Goal: Transaction & Acquisition: Book appointment/travel/reservation

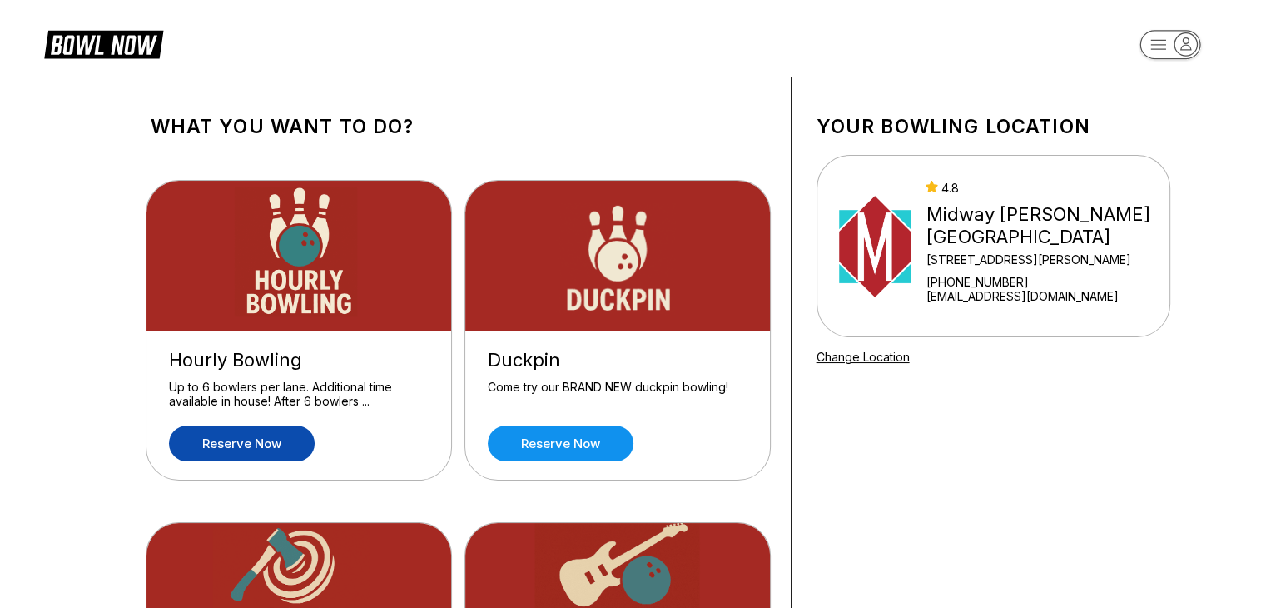
click at [266, 447] on link "Reserve now" at bounding box center [242, 443] width 146 height 36
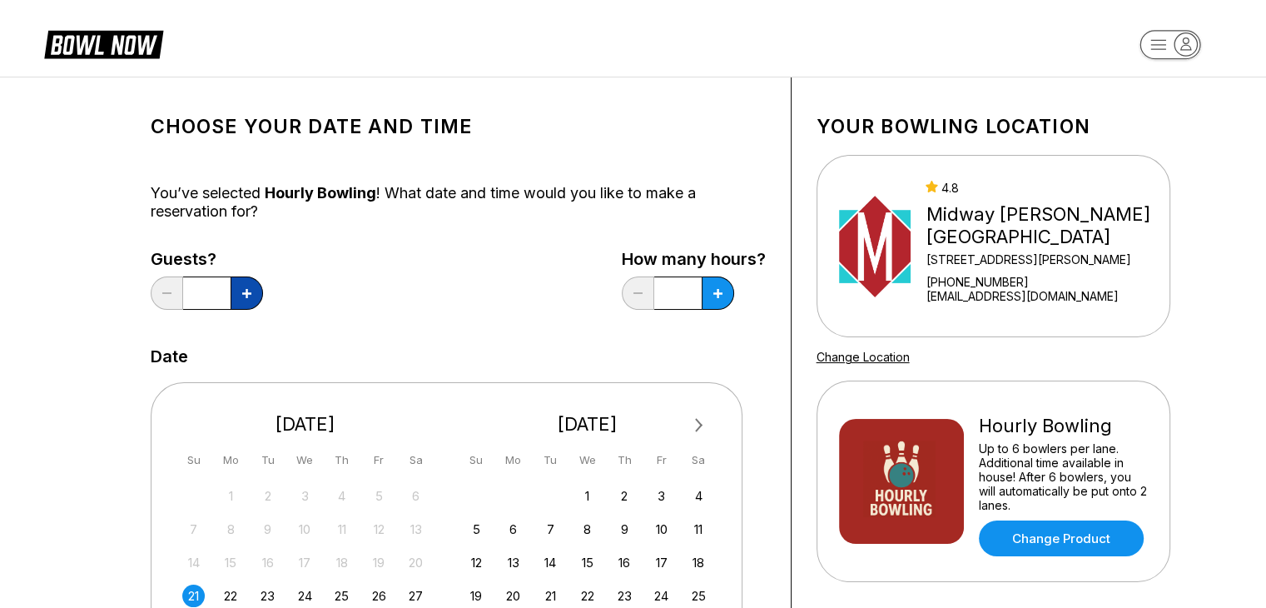
click at [247, 297] on button at bounding box center [247, 292] width 32 height 33
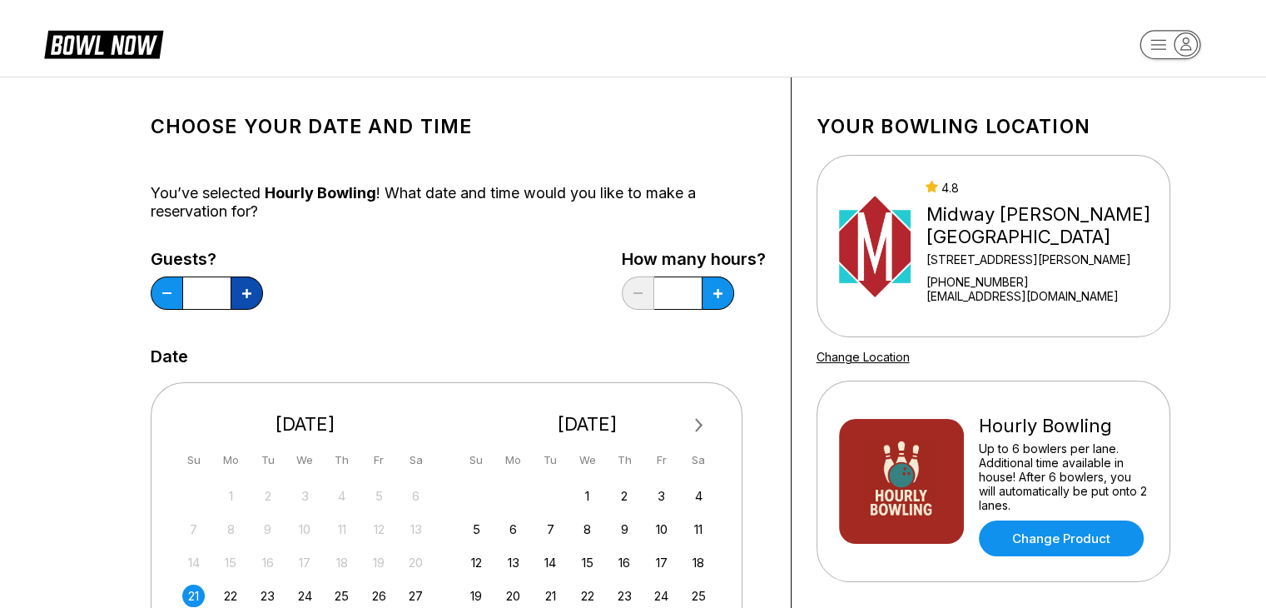
click at [247, 297] on button at bounding box center [247, 292] width 32 height 33
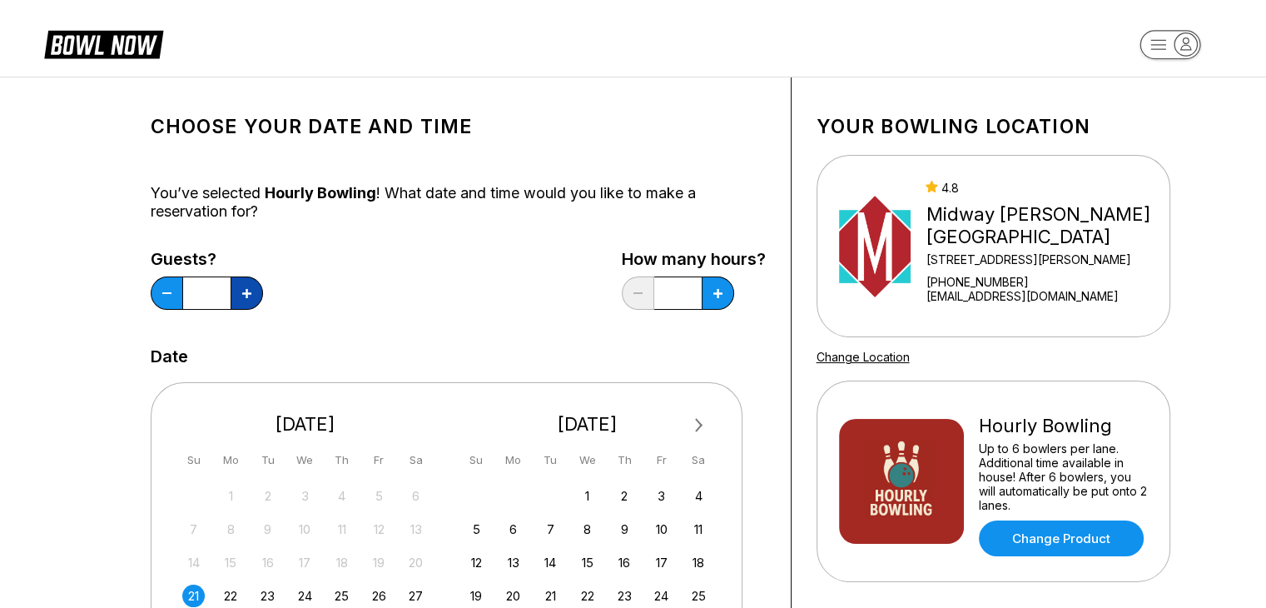
click at [247, 297] on button at bounding box center [247, 292] width 32 height 33
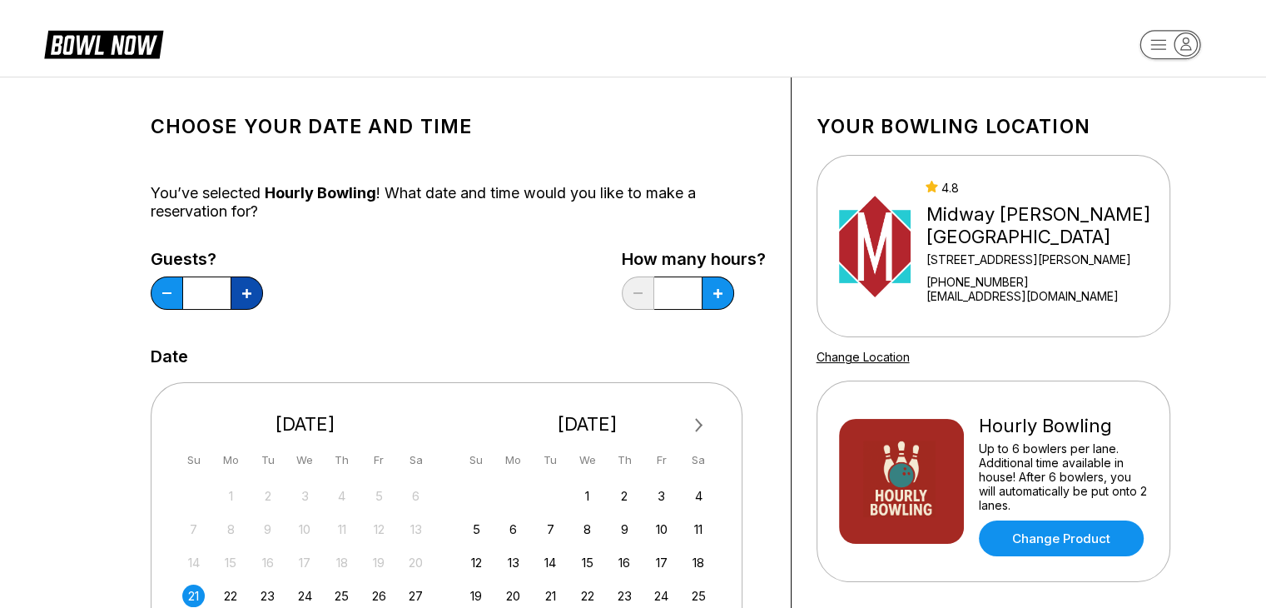
type input "**"
click at [711, 288] on button at bounding box center [718, 292] width 32 height 33
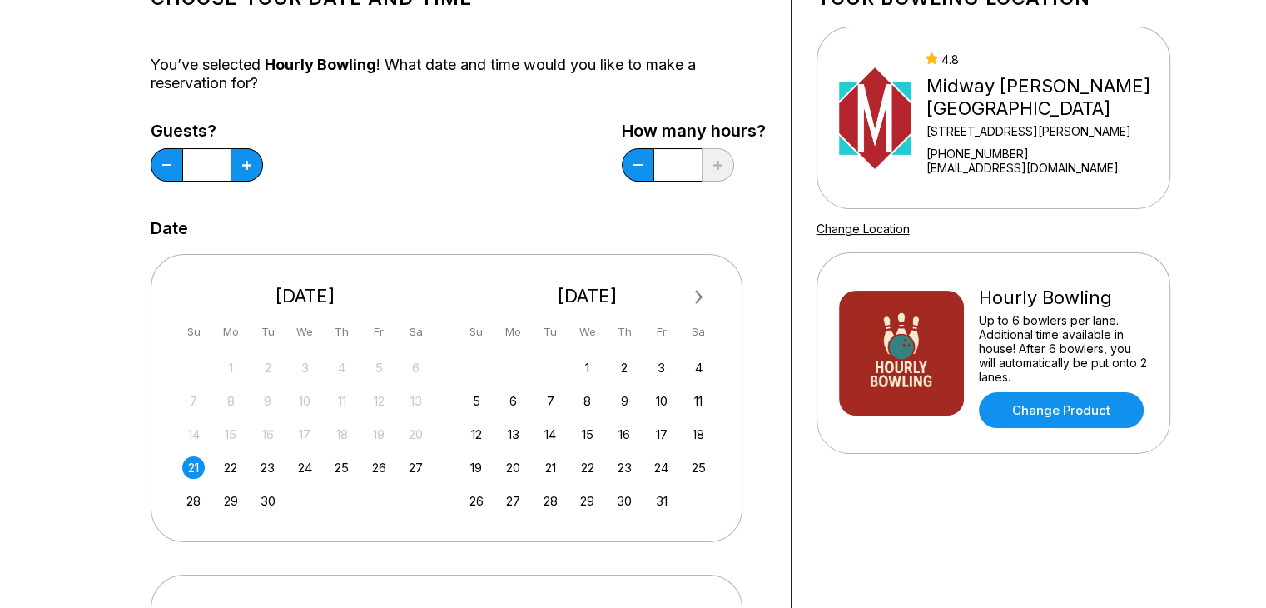
scroll to position [167, 0]
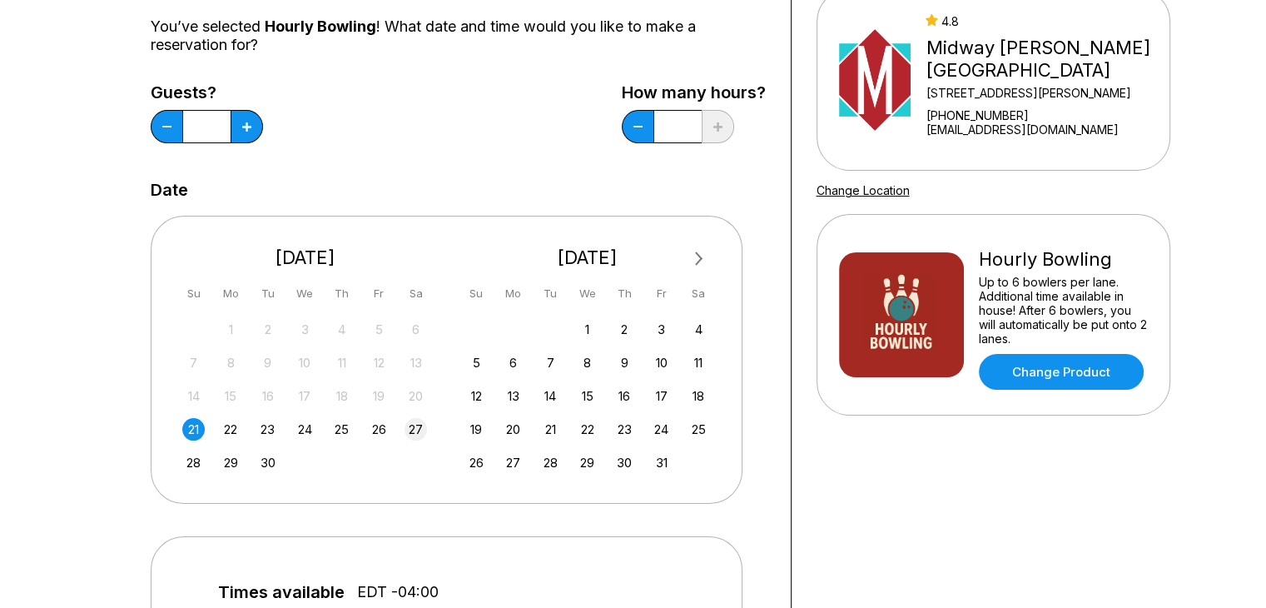
click at [420, 420] on div "27" at bounding box center [416, 429] width 22 height 22
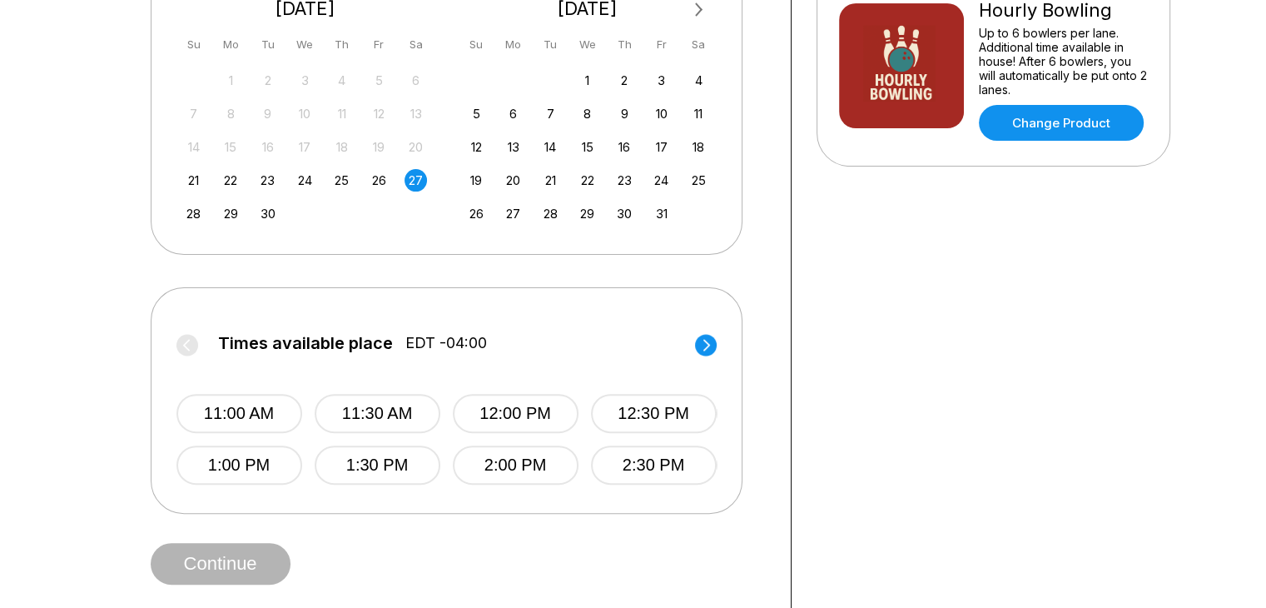
scroll to position [416, 0]
click at [712, 343] on circle at bounding box center [706, 344] width 22 height 22
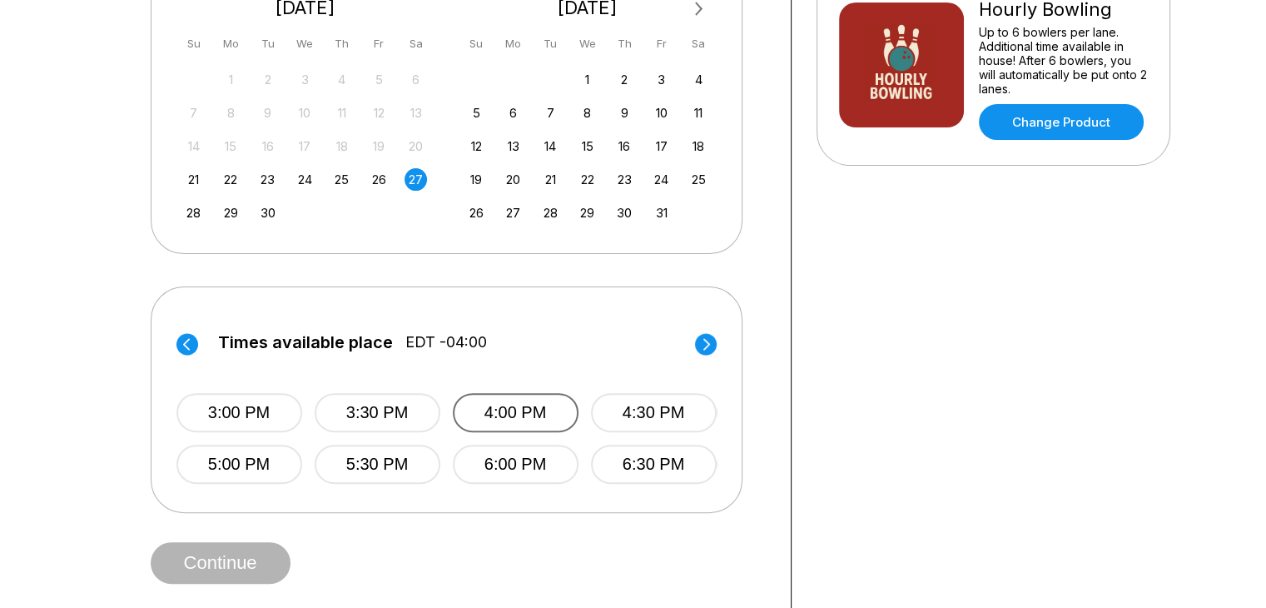
click at [550, 410] on button "4:00 PM" at bounding box center [516, 412] width 126 height 39
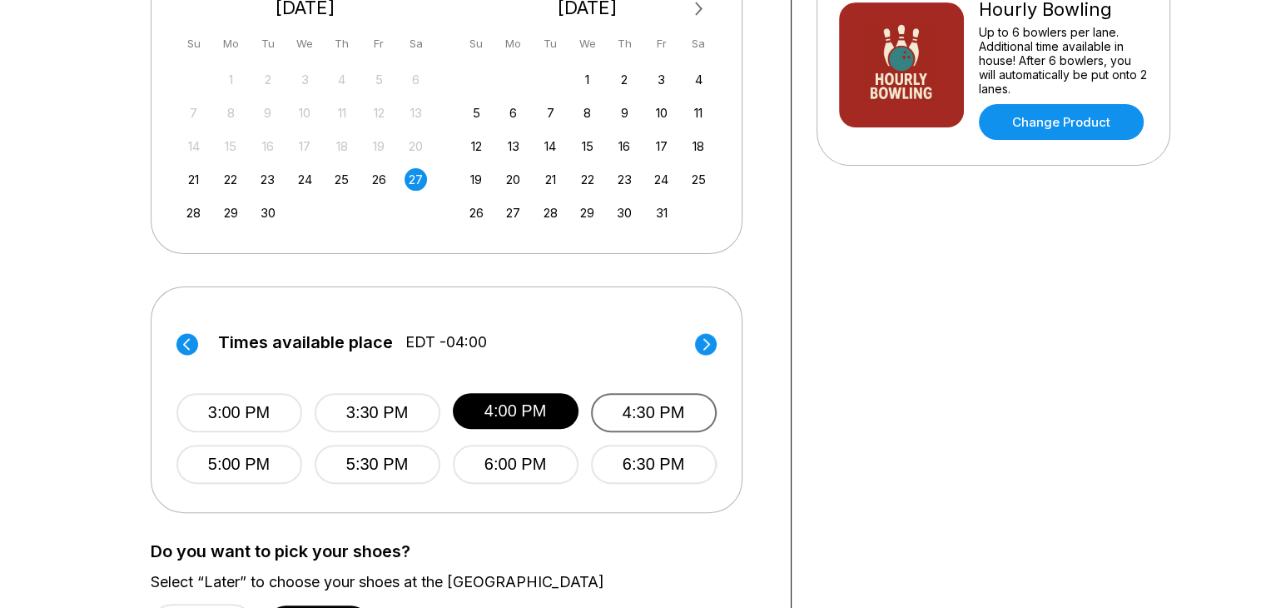
click at [655, 409] on button "4:30 PM" at bounding box center [654, 412] width 126 height 39
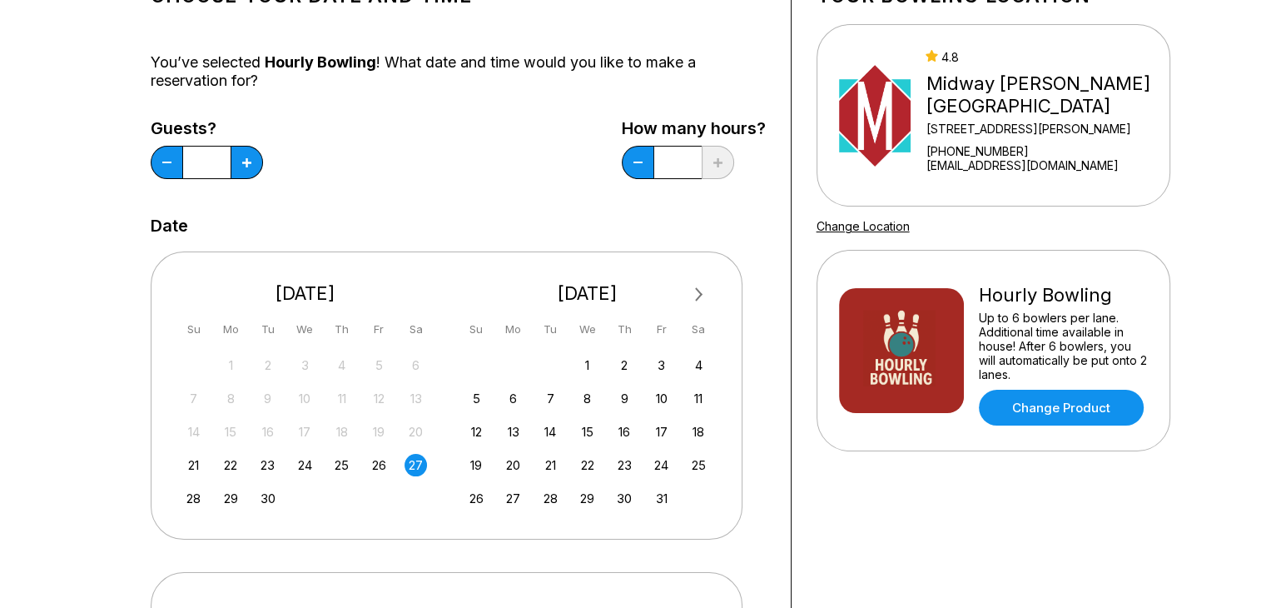
scroll to position [0, 0]
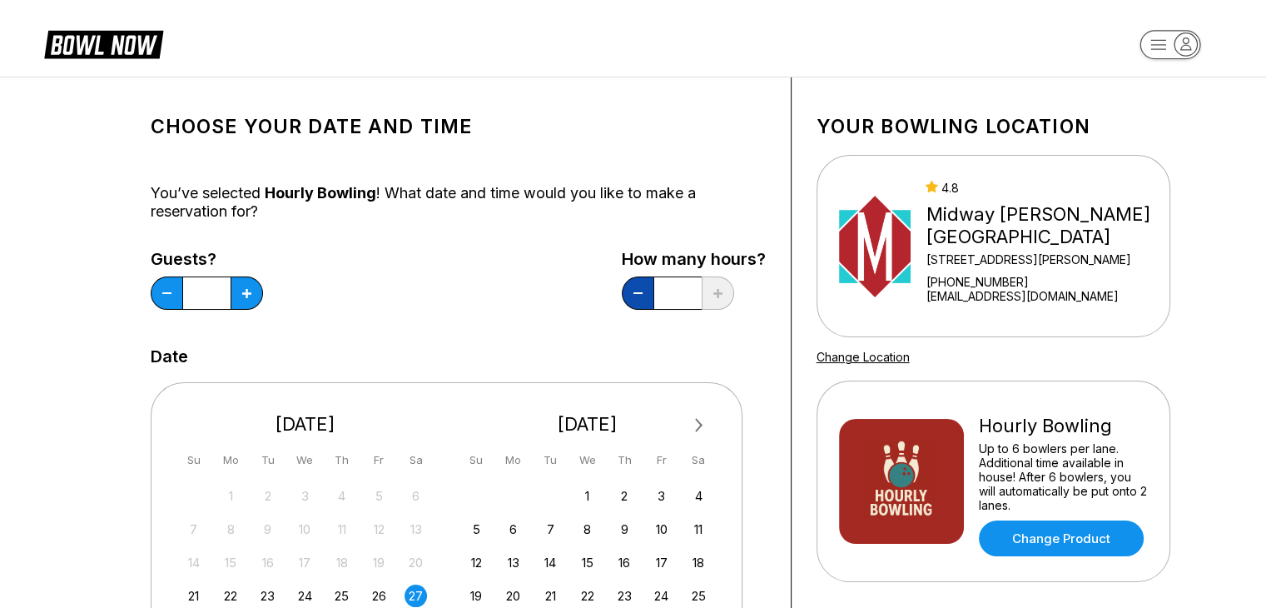
click at [647, 287] on button at bounding box center [638, 292] width 32 height 33
type input "***"
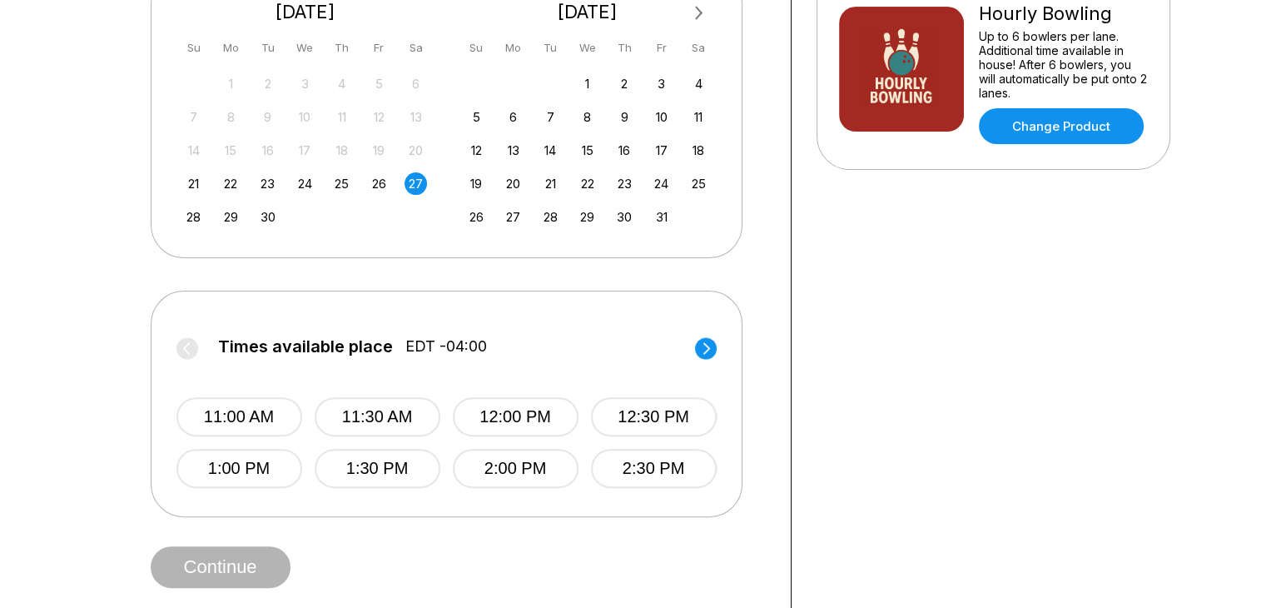
scroll to position [416, 0]
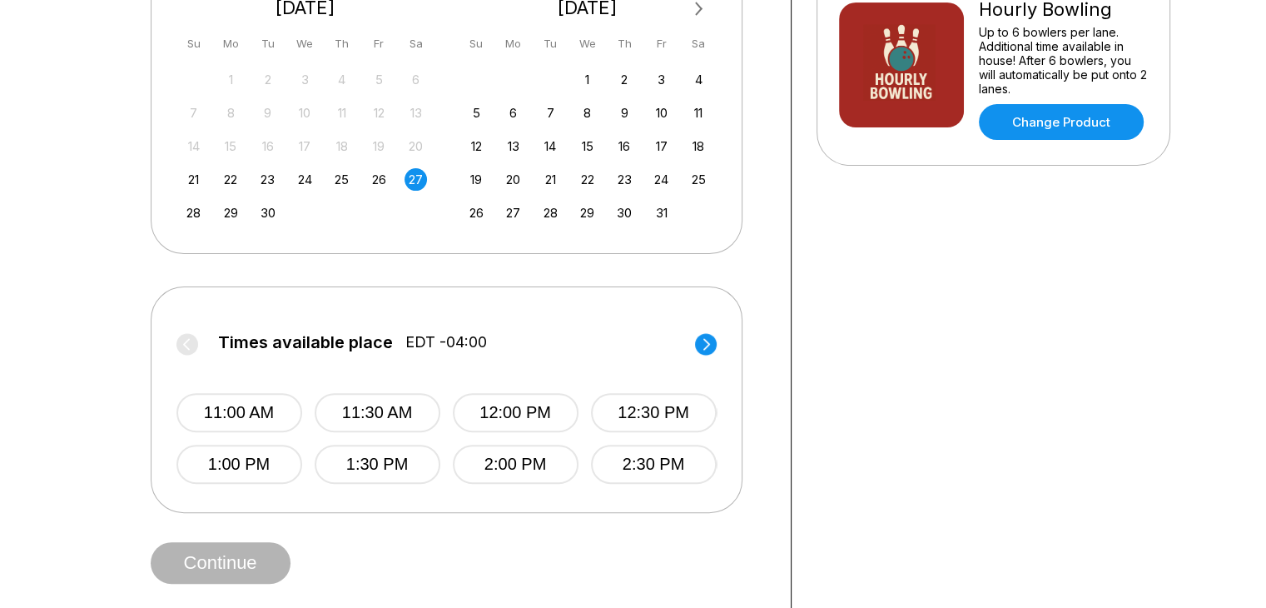
click at [705, 347] on icon at bounding box center [706, 344] width 7 height 12
click at [561, 409] on button "4:00 PM" at bounding box center [516, 412] width 126 height 39
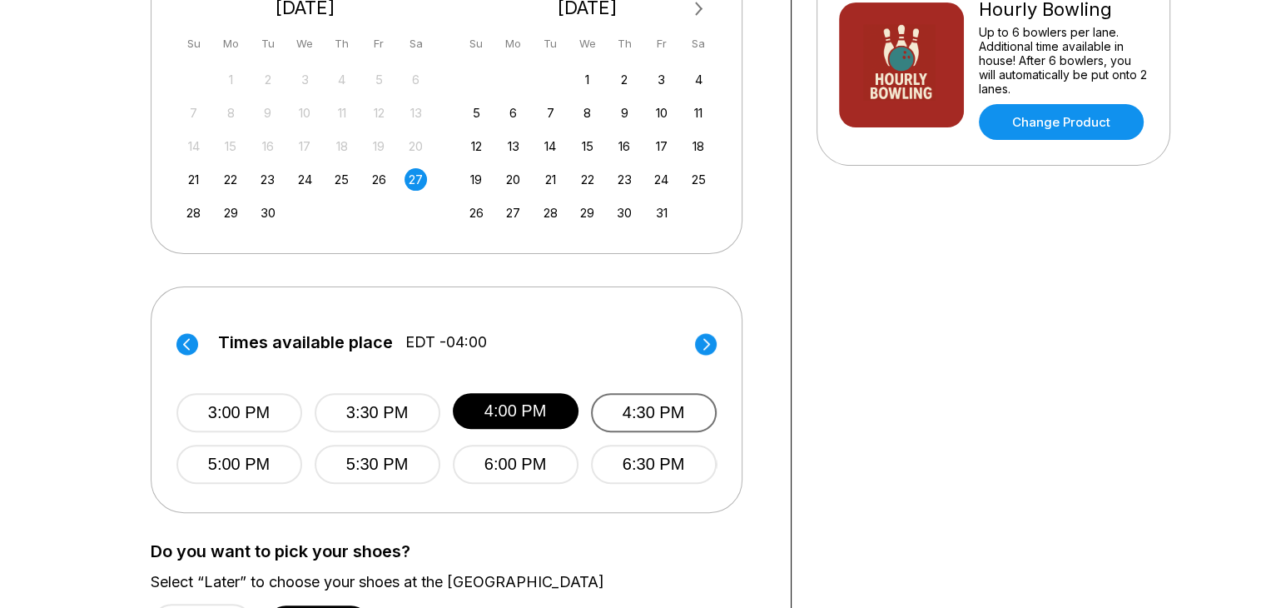
click at [643, 413] on button "4:30 PM" at bounding box center [654, 412] width 126 height 39
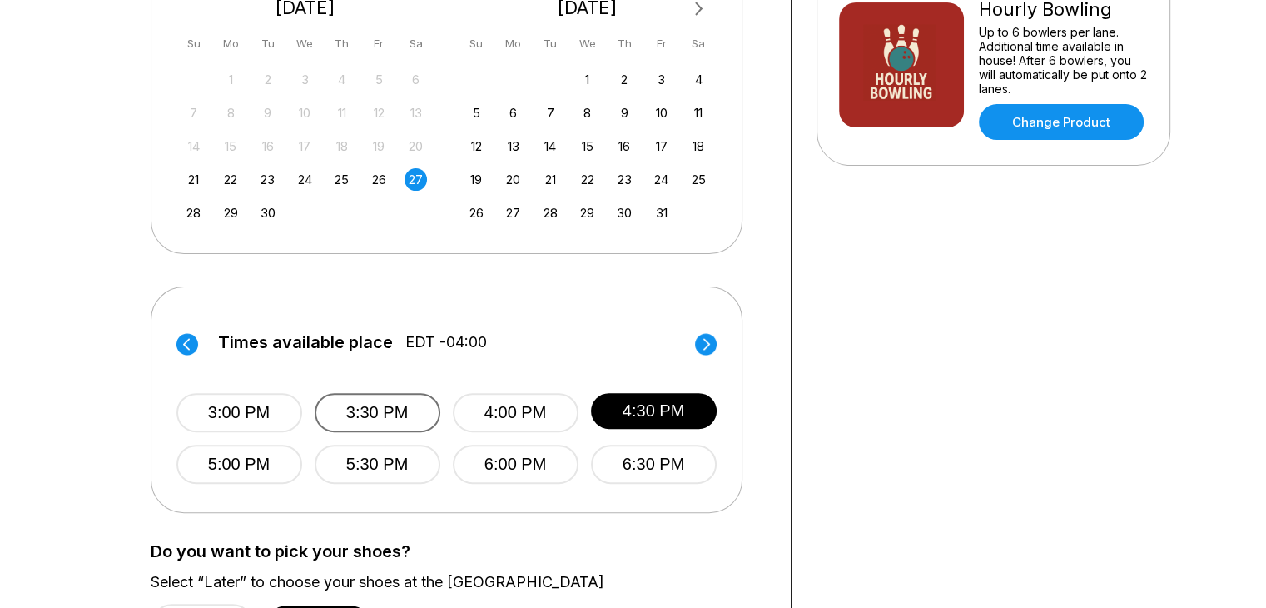
click at [403, 420] on button "3:30 PM" at bounding box center [378, 412] width 126 height 39
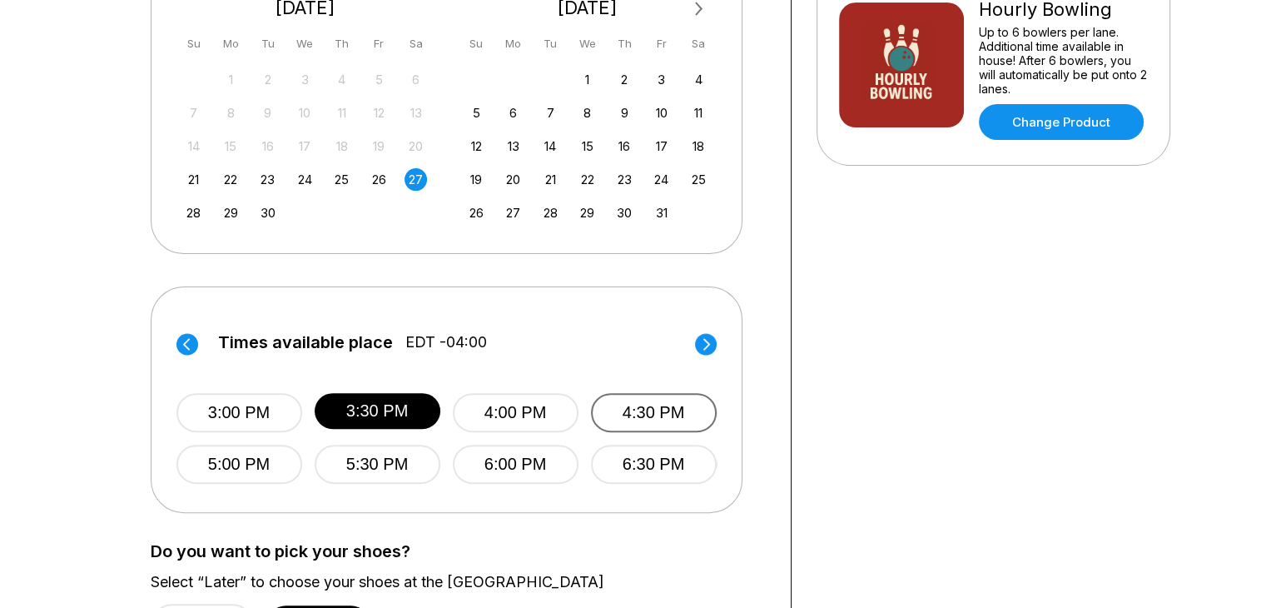
click at [681, 414] on button "4:30 PM" at bounding box center [654, 412] width 126 height 39
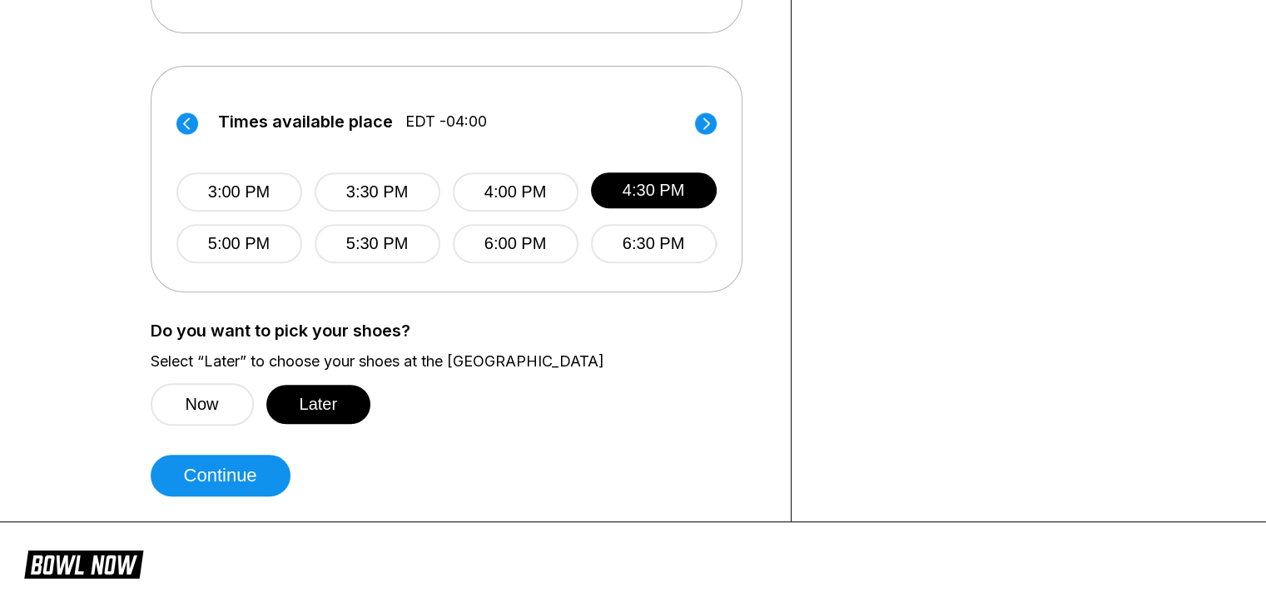
scroll to position [666, 0]
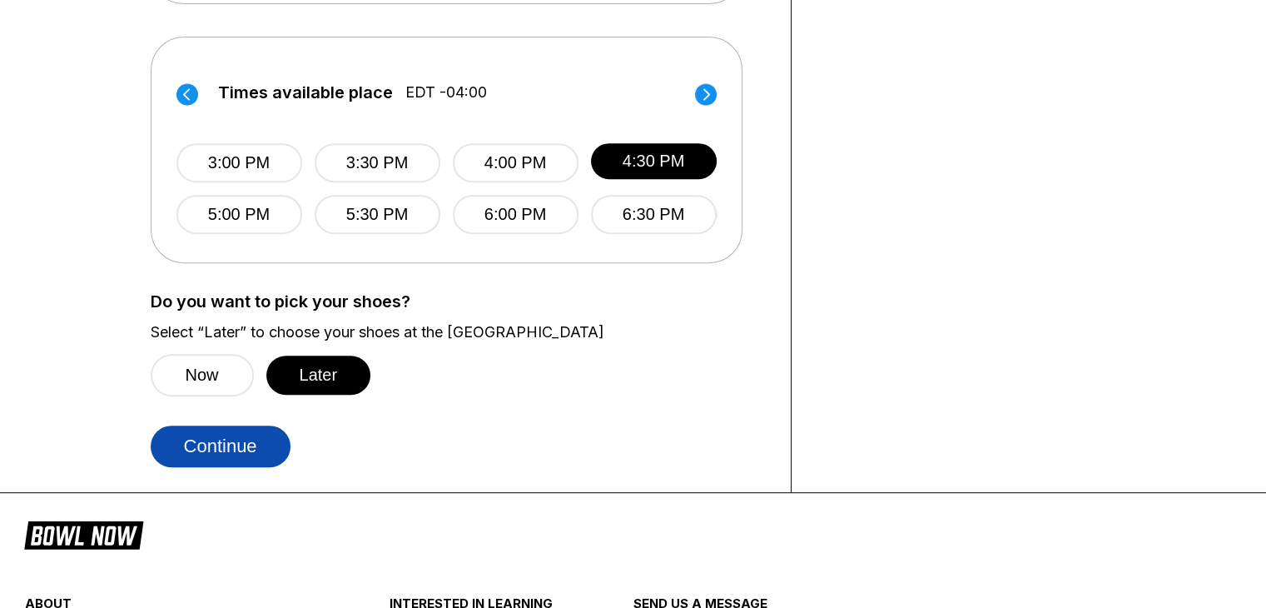
click at [275, 433] on button "Continue" at bounding box center [221, 446] width 140 height 42
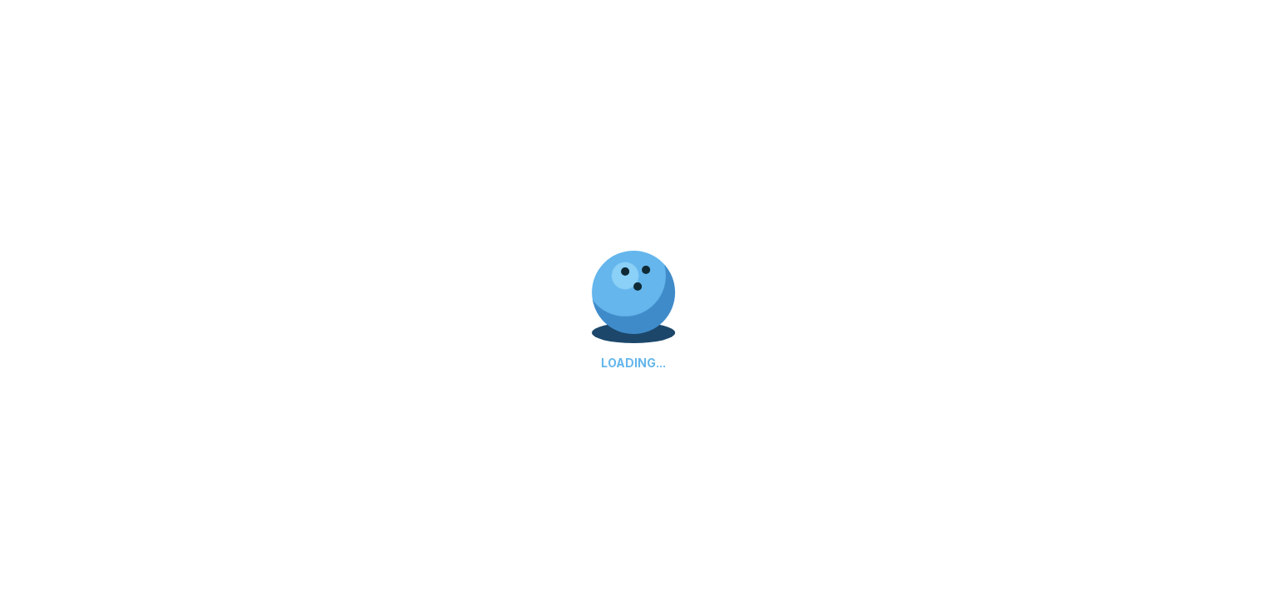
select select "**"
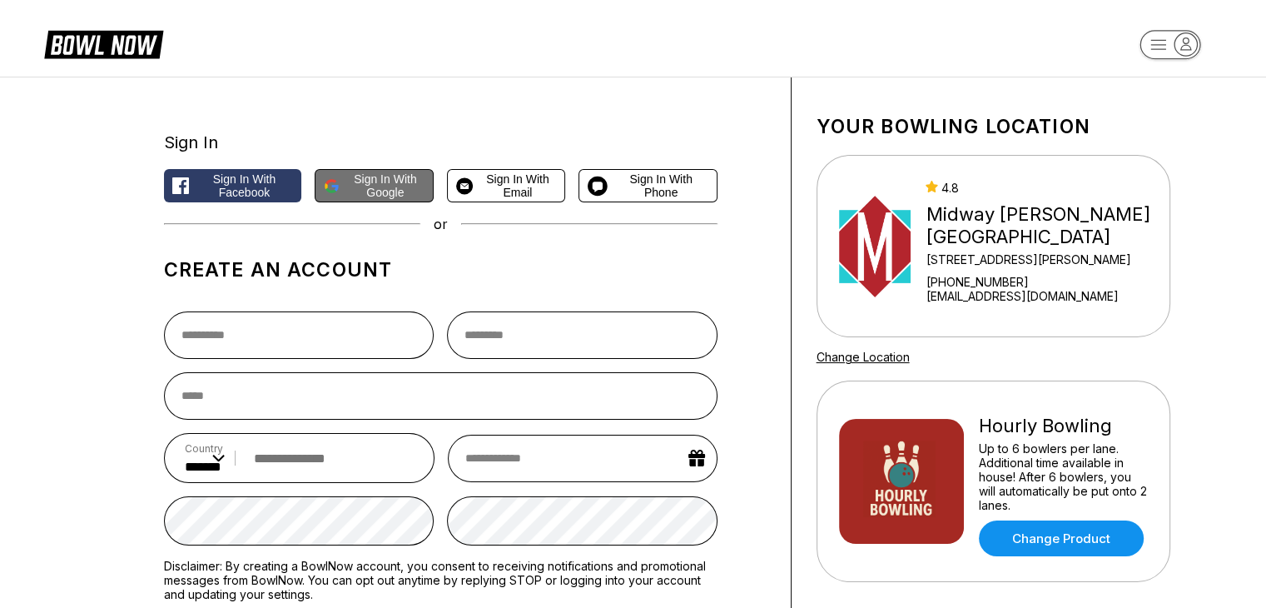
click at [404, 172] on span "Sign in with Google" at bounding box center [385, 185] width 78 height 27
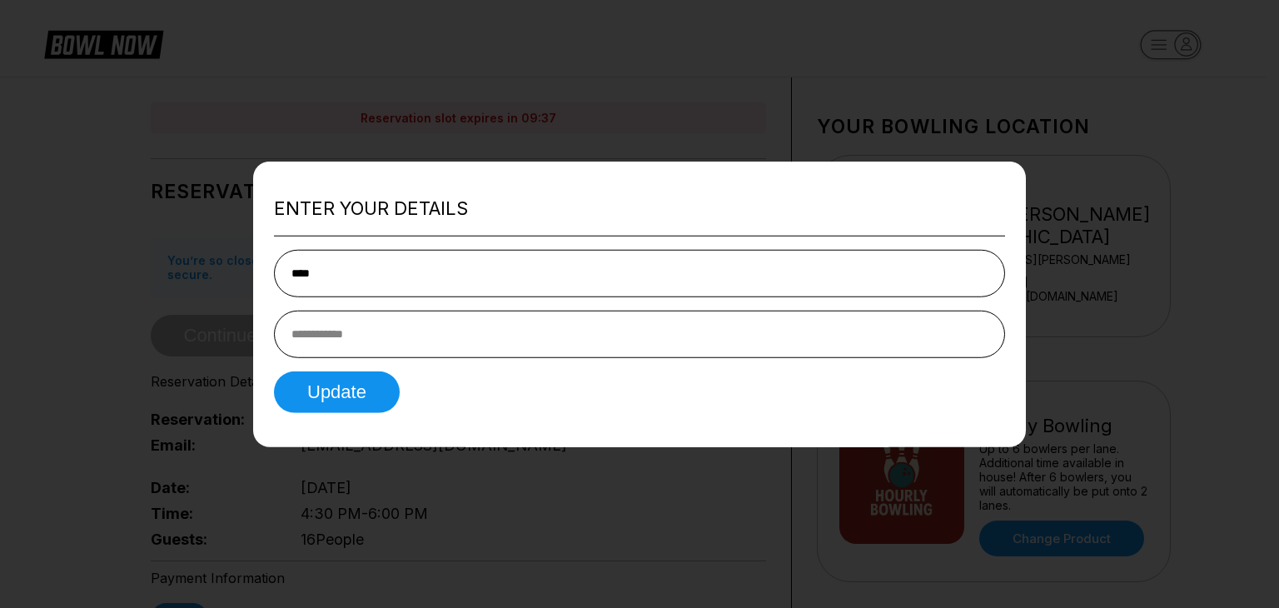
type input "****"
click at [395, 321] on input "tel" at bounding box center [639, 333] width 731 height 47
click at [332, 398] on button "Update" at bounding box center [337, 392] width 126 height 42
type input "*"
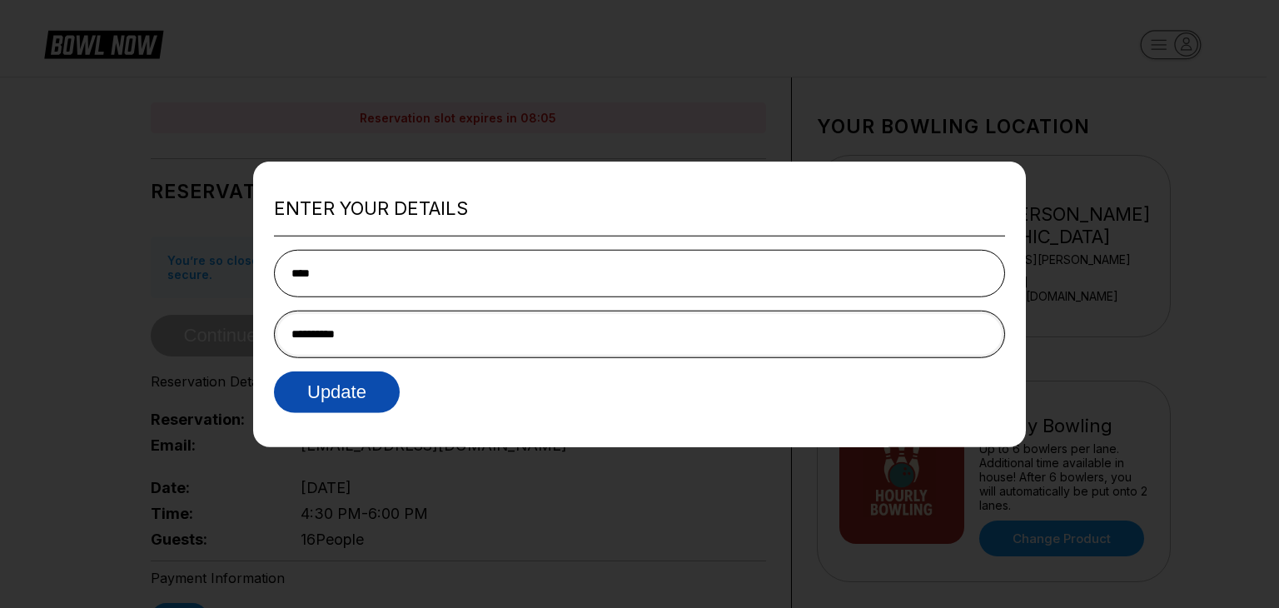
type input "**********"
click at [370, 395] on button "Update" at bounding box center [337, 392] width 126 height 42
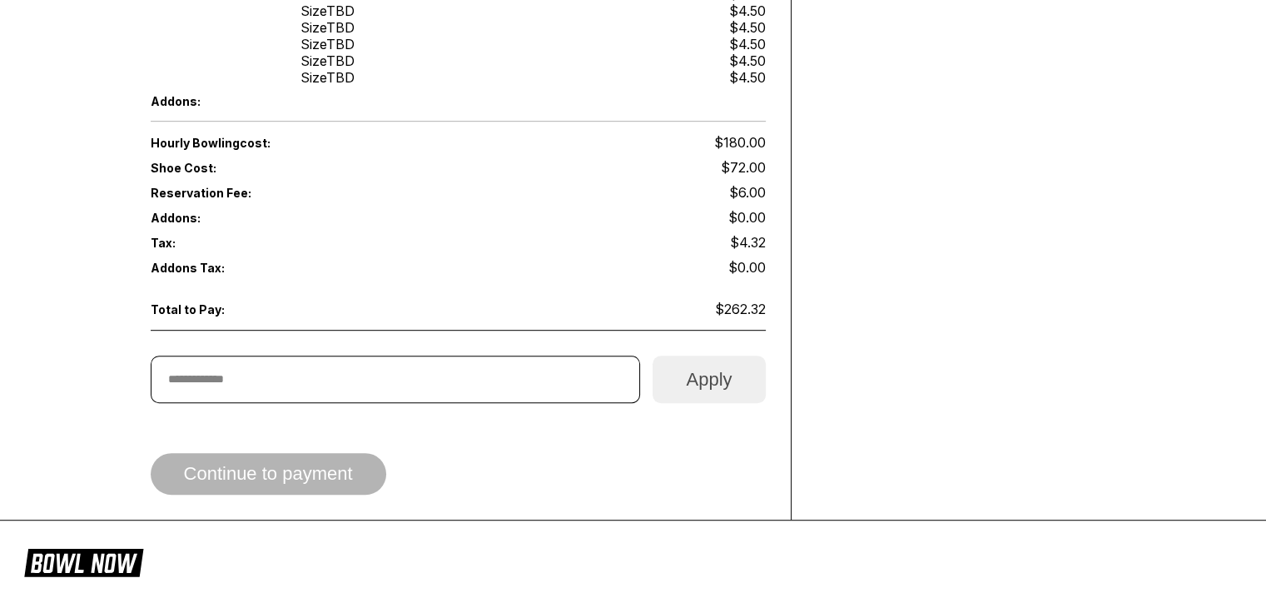
scroll to position [916, 0]
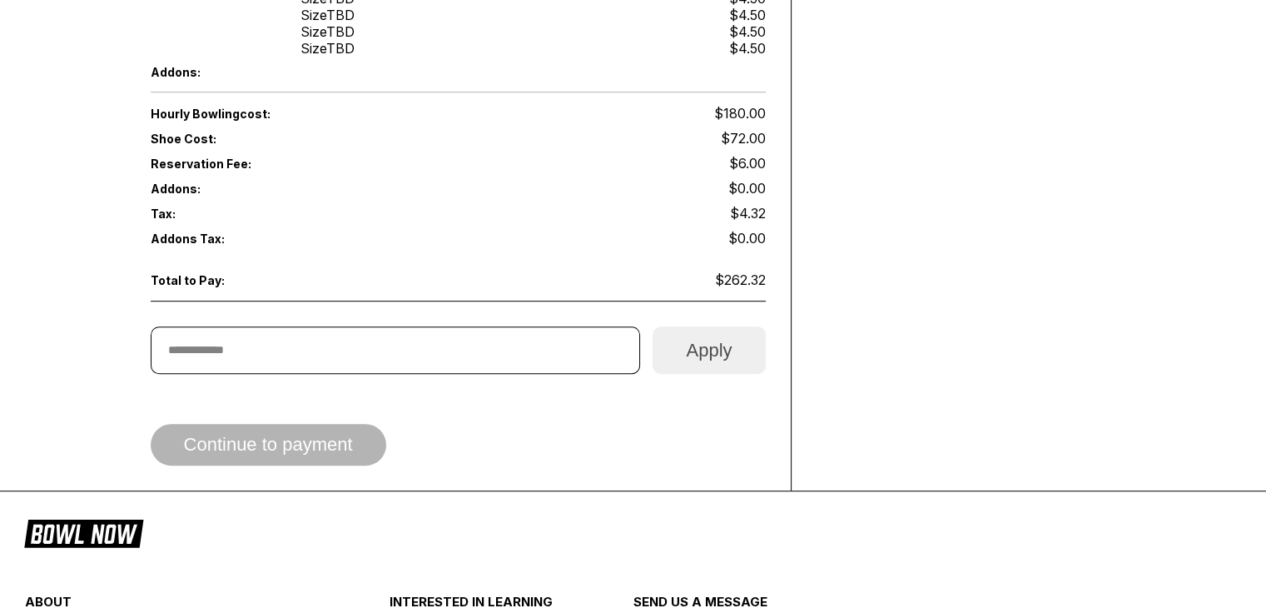
click at [298, 424] on div "Continue to payment" at bounding box center [458, 445] width 615 height 42
click at [300, 424] on div "Continue to payment" at bounding box center [458, 445] width 615 height 42
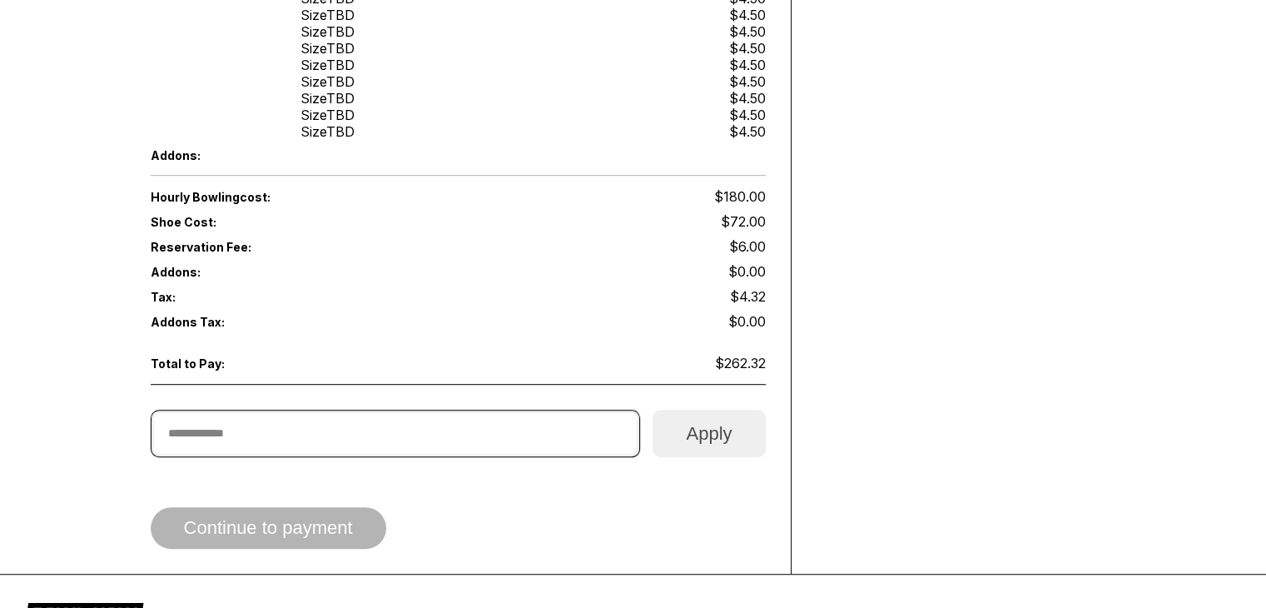
click at [303, 410] on input "text" at bounding box center [396, 433] width 490 height 47
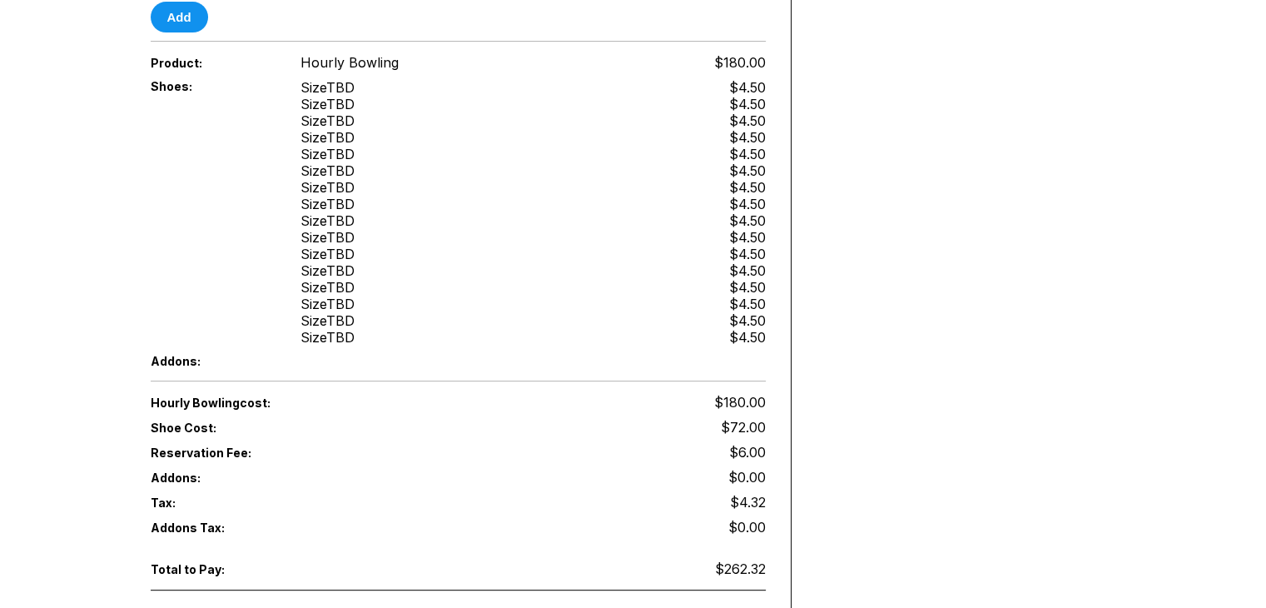
scroll to position [250, 0]
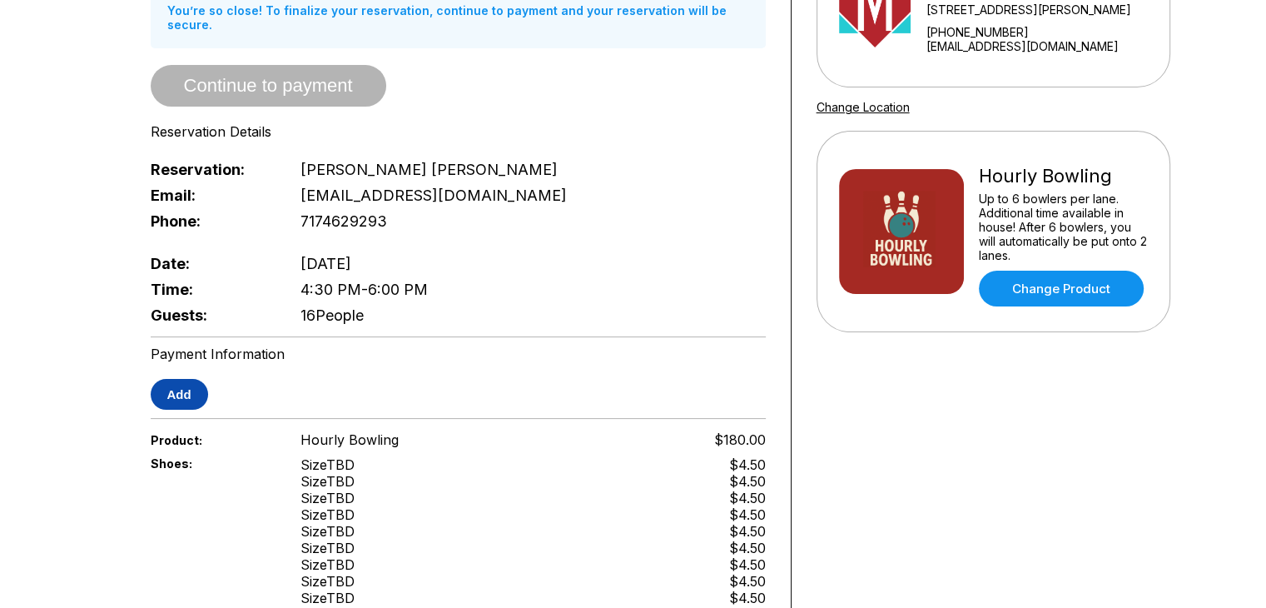
click at [200, 379] on button "Add" at bounding box center [179, 394] width 57 height 31
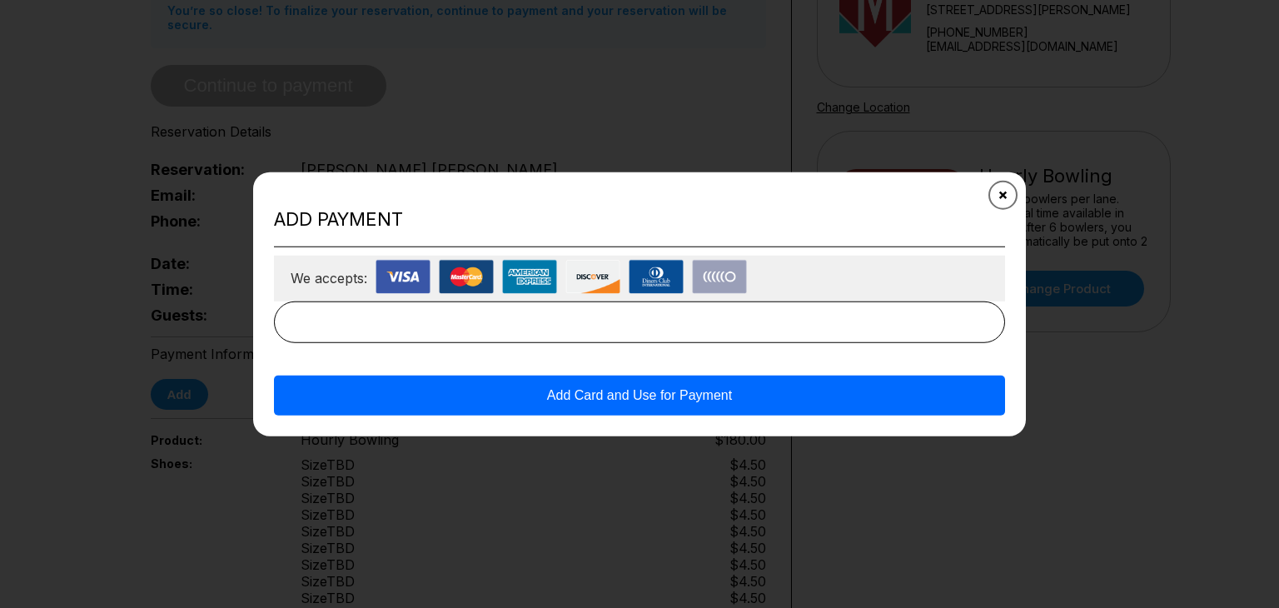
click at [1006, 202] on button "Close" at bounding box center [1003, 195] width 41 height 41
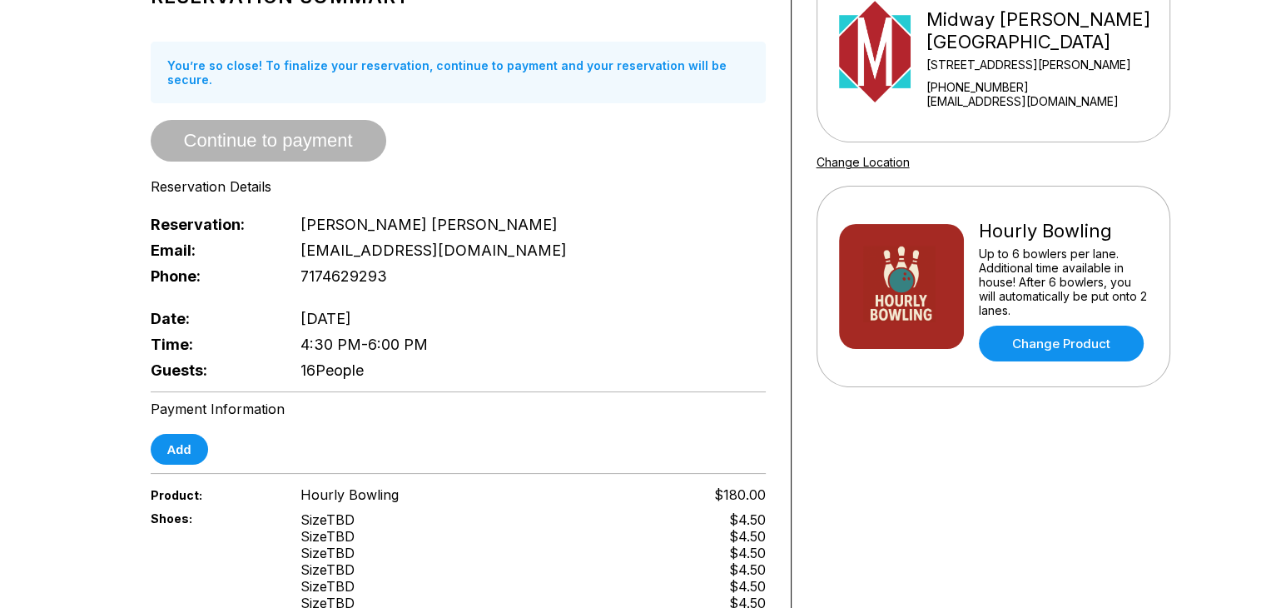
scroll to position [167, 0]
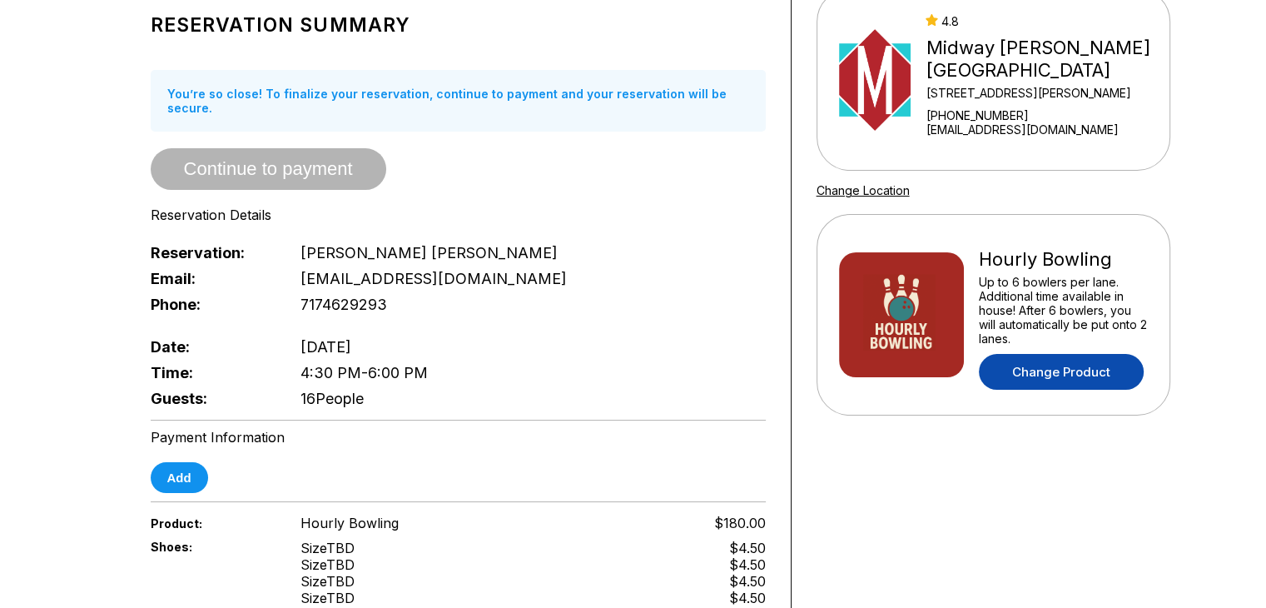
click at [1052, 373] on link "Change Product" at bounding box center [1061, 372] width 165 height 36
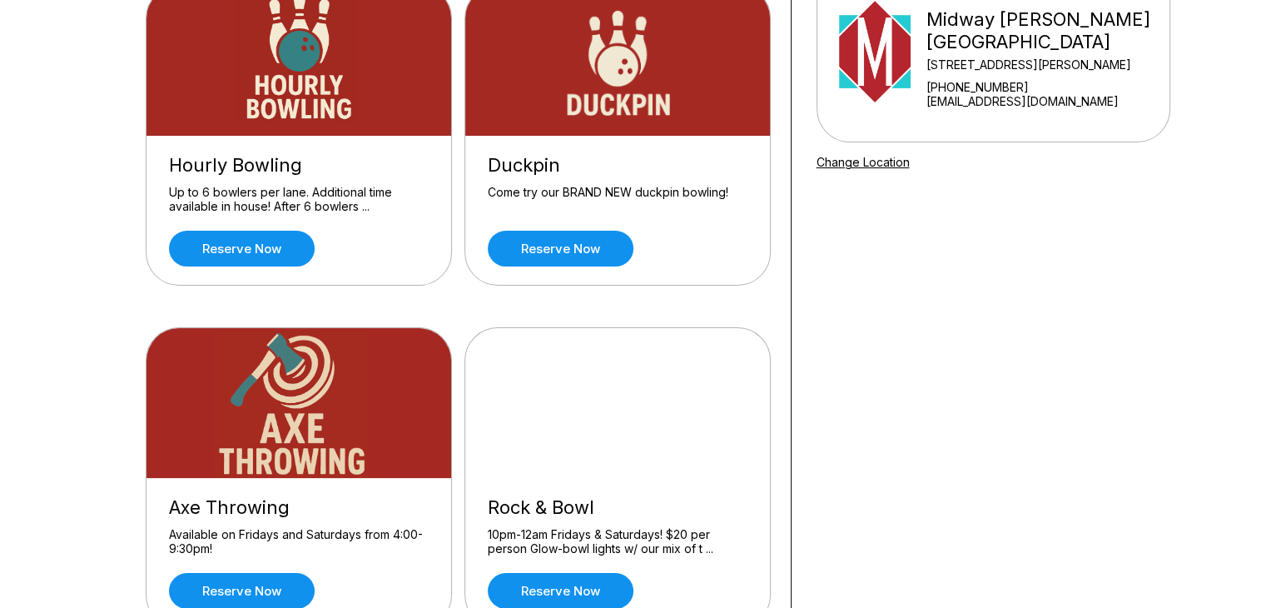
scroll to position [167, 0]
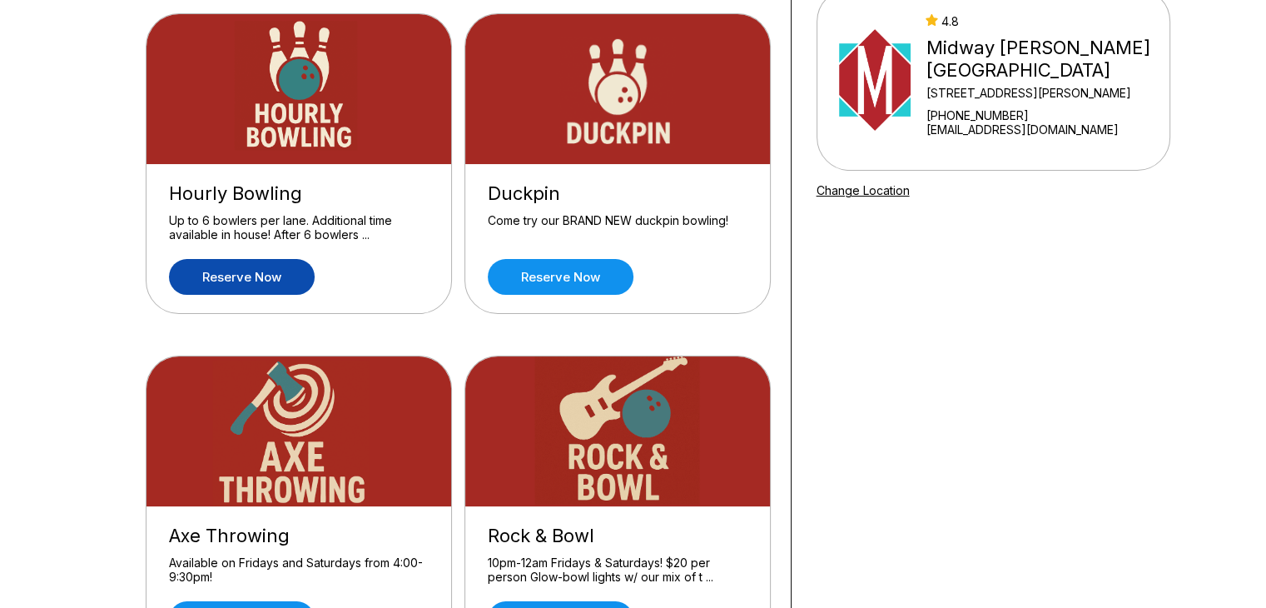
click at [242, 276] on link "Reserve now" at bounding box center [242, 277] width 146 height 36
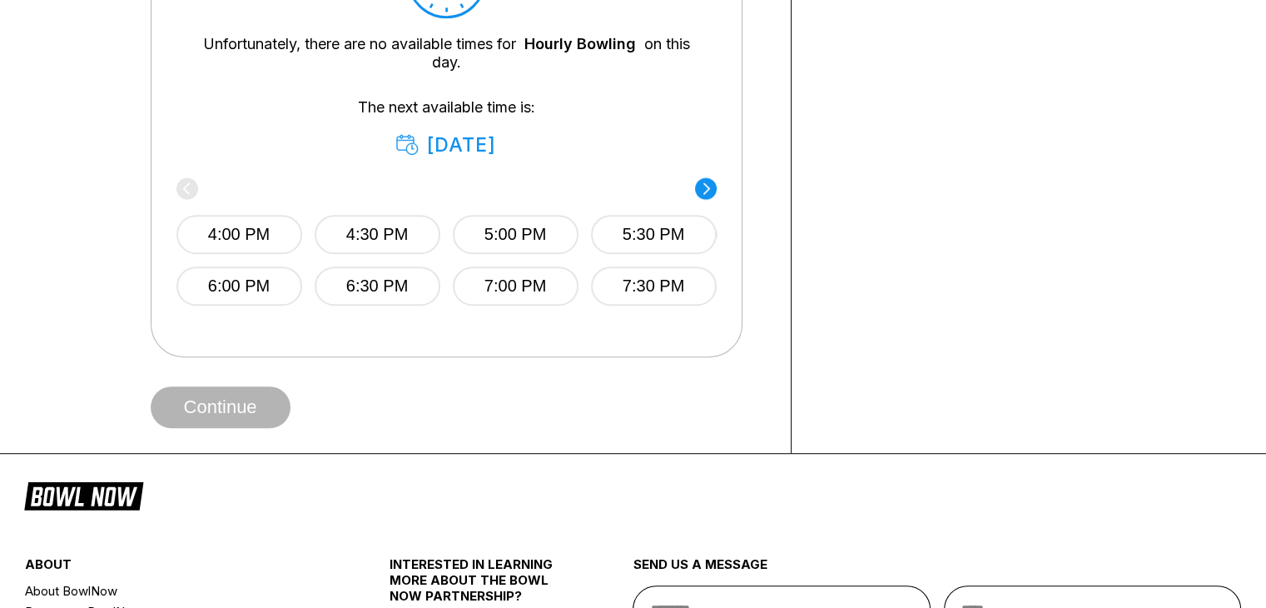
scroll to position [833, 0]
